Goal: Task Accomplishment & Management: Manage account settings

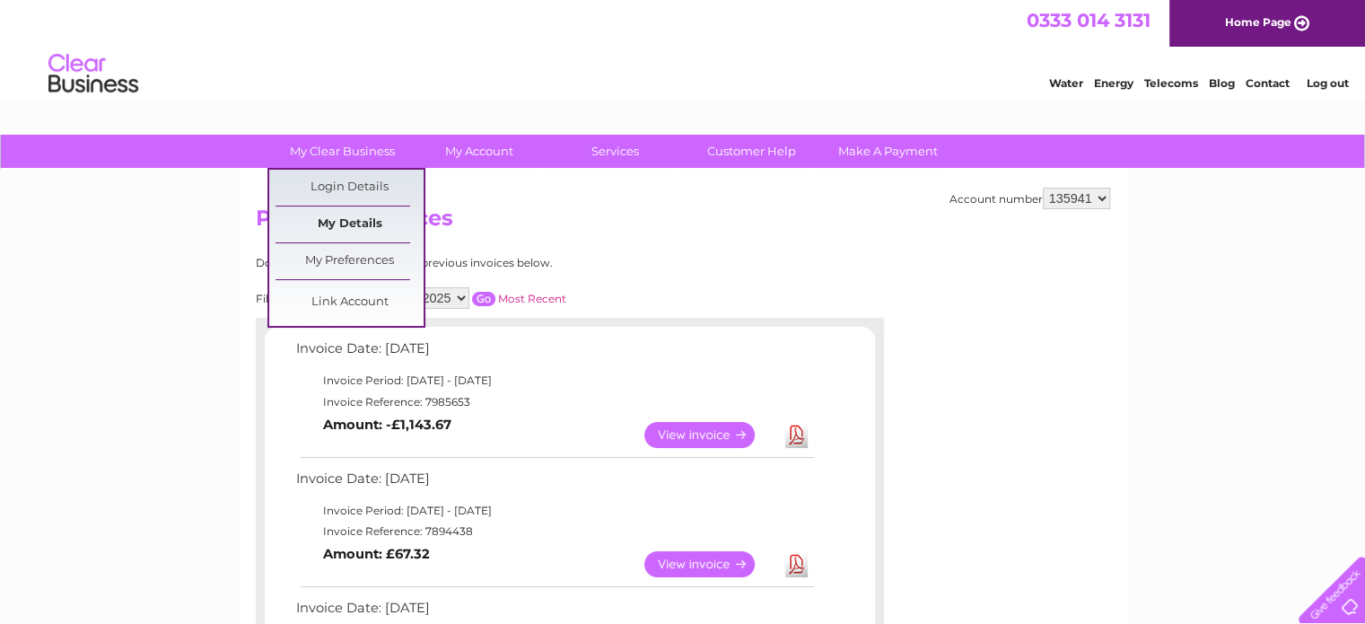
click at [368, 225] on link "My Details" at bounding box center [350, 224] width 148 height 36
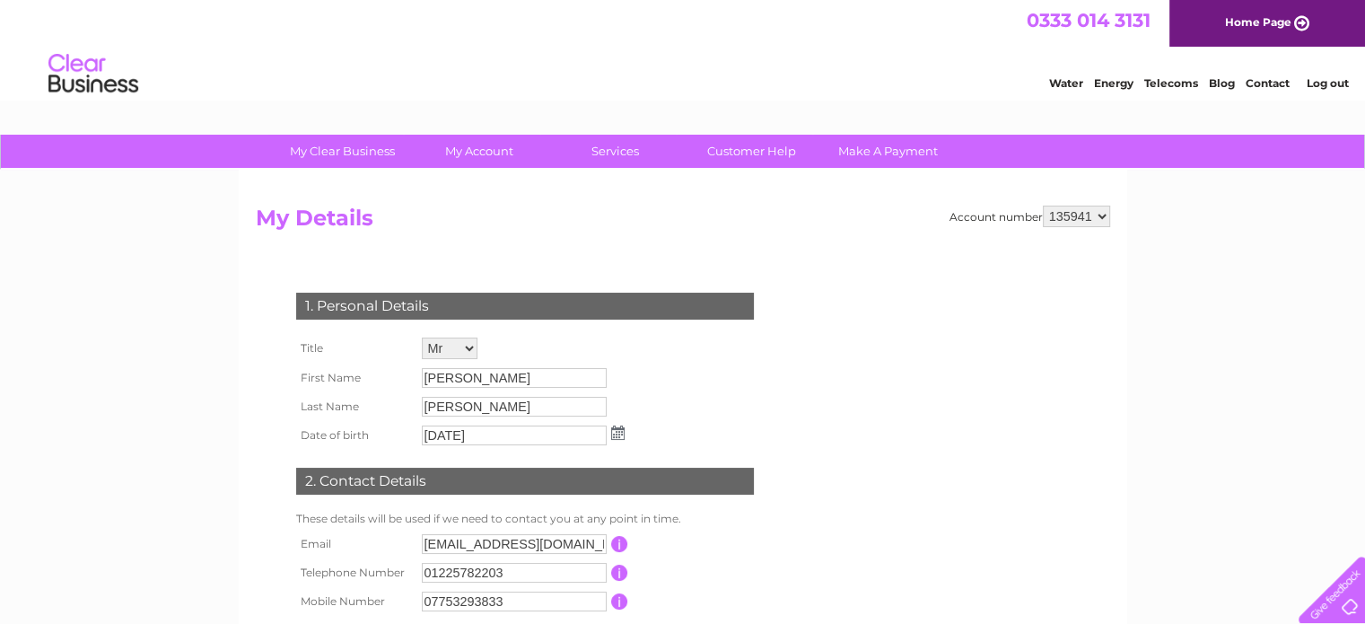
click at [173, 364] on div "My Clear Business Login Details My Details My Preferences Link Account My Accou…" at bounding box center [682, 578] width 1365 height 886
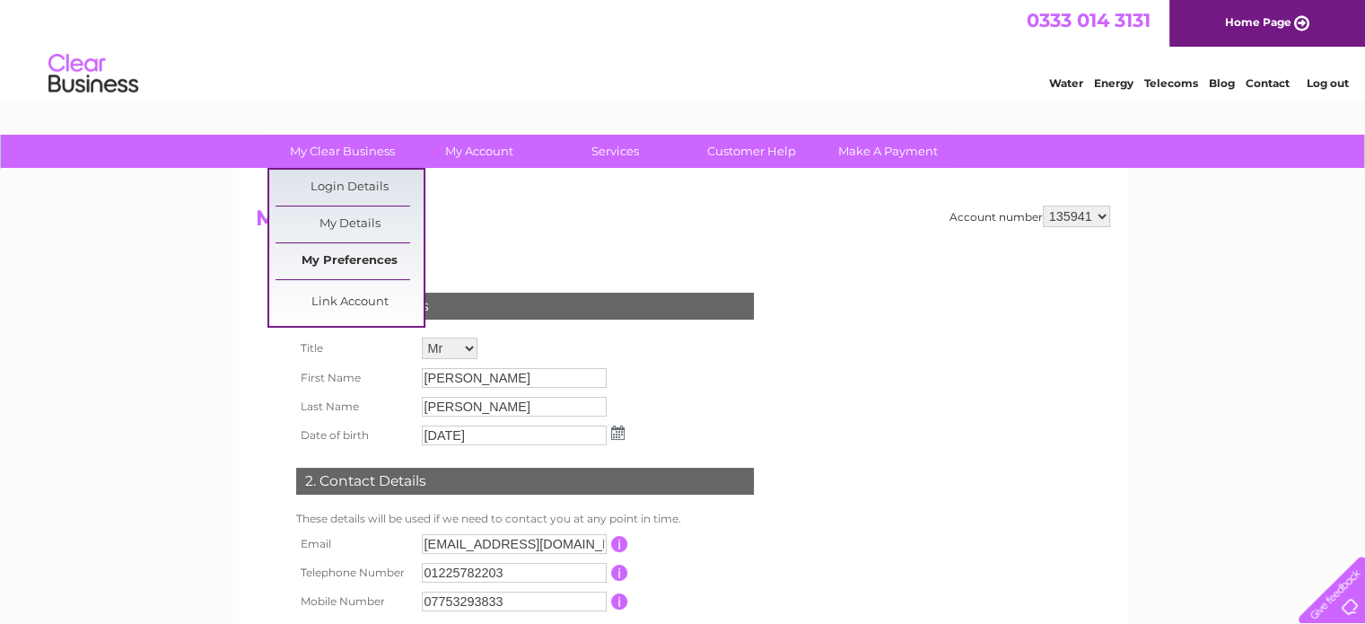
click at [337, 261] on link "My Preferences" at bounding box center [350, 261] width 148 height 36
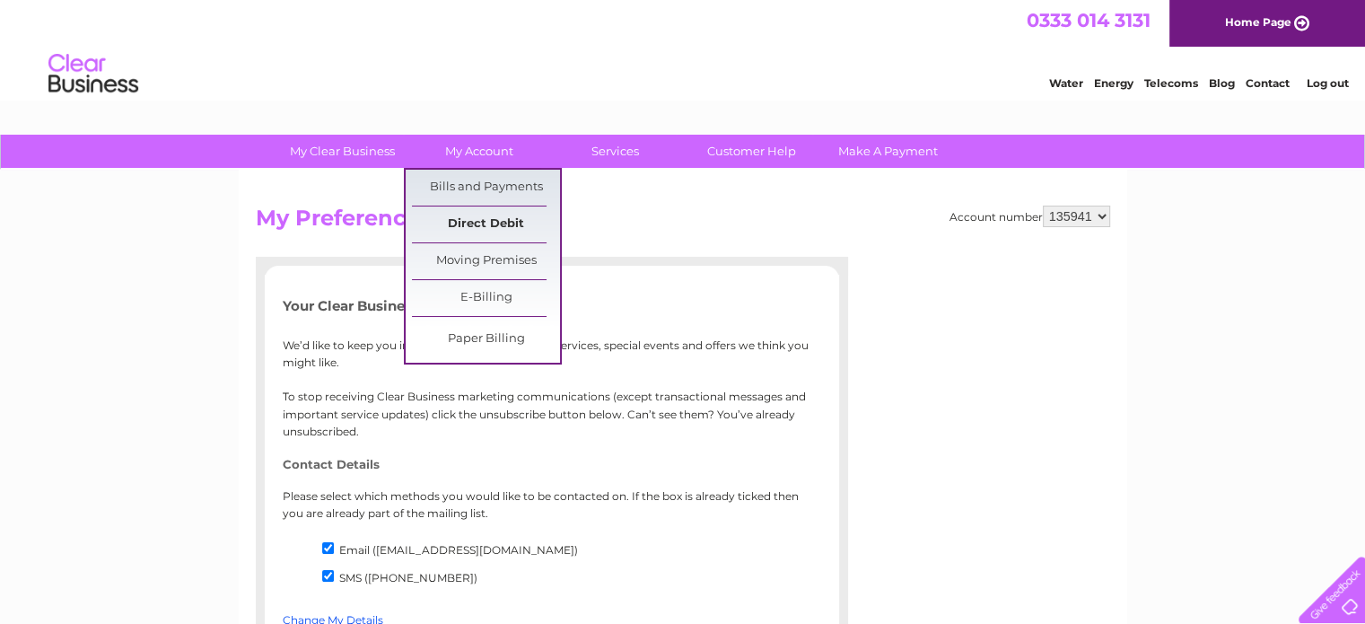
click at [504, 235] on link "Direct Debit" at bounding box center [486, 224] width 148 height 36
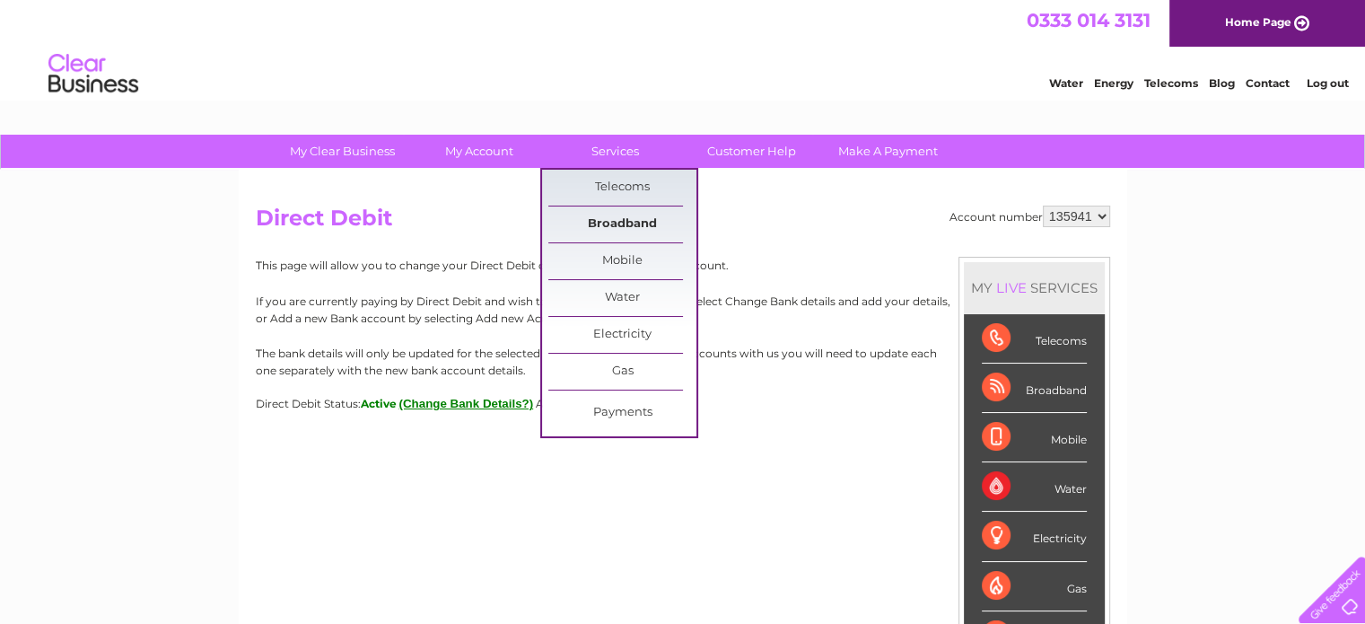
click at [616, 214] on link "Broadband" at bounding box center [622, 224] width 148 height 36
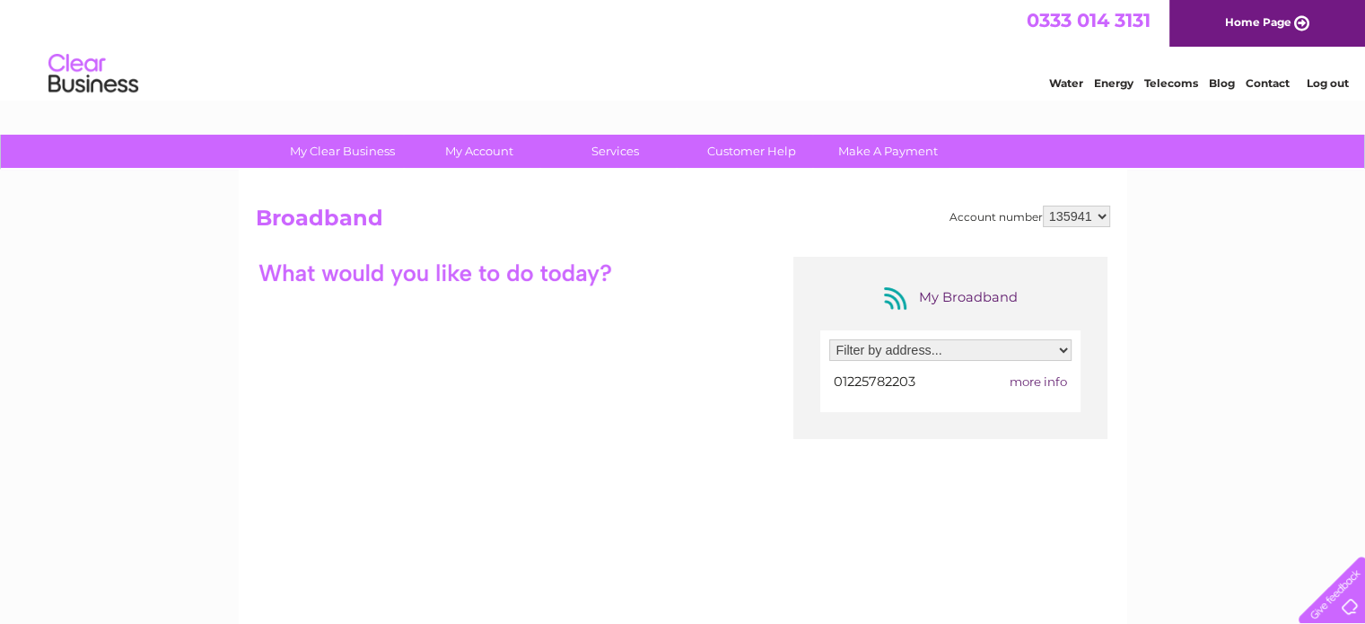
click at [932, 355] on select "Filter by address... F J Moody And Son, Gaston Farm, Gaston Holt, Trowbridge, W…" at bounding box center [950, 350] width 242 height 22
select select "758239"
click at [829, 339] on select "Filter by address... F J Moody And Son, Gaston Farm, Gaston Holt, Trowbridge, W…" at bounding box center [950, 350] width 242 height 22
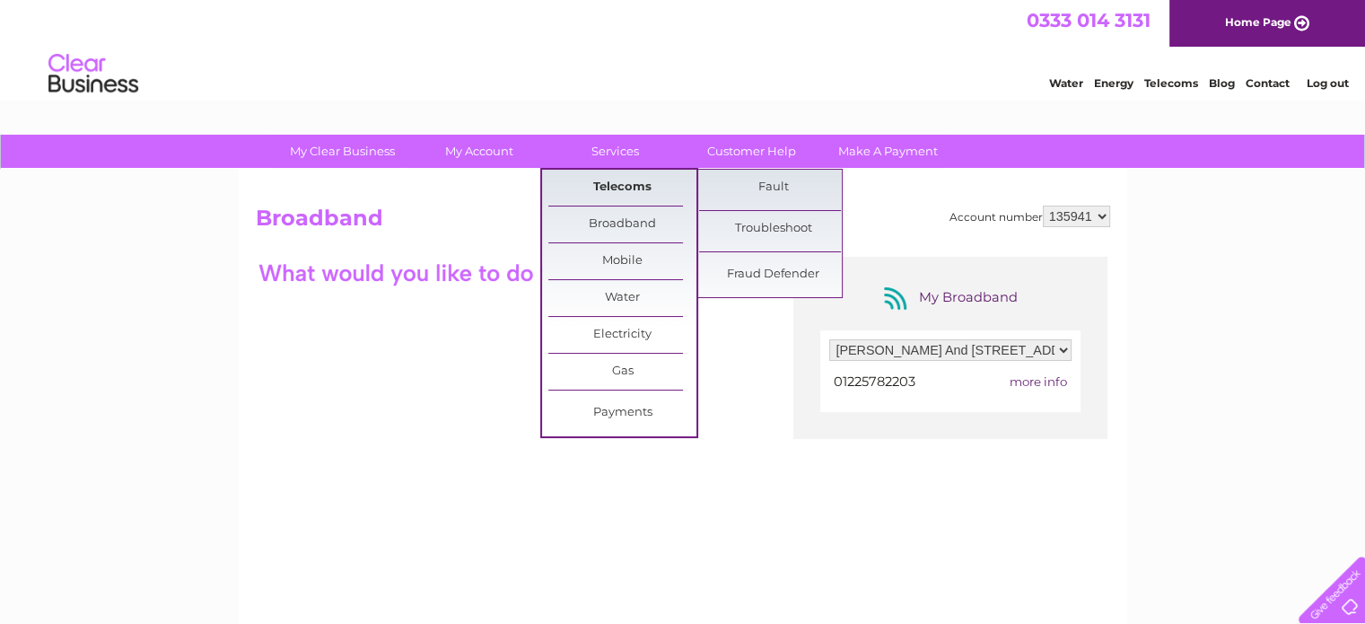
click at [639, 190] on link "Telecoms" at bounding box center [622, 188] width 148 height 36
